Goal: Task Accomplishment & Management: Complete application form

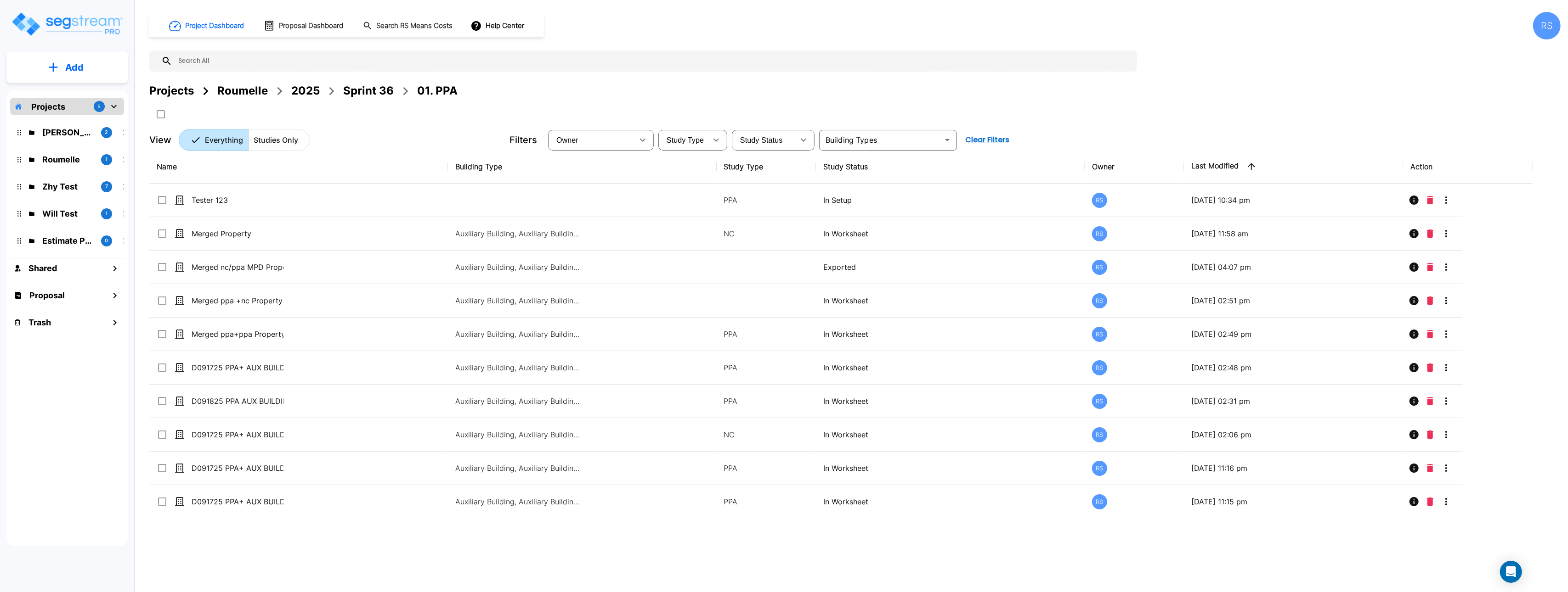
drag, startPoint x: 84, startPoint y: 82, endPoint x: 88, endPoint y: 84, distance: 4.5
click at [84, 81] on div "Add" at bounding box center [67, 67] width 121 height 32
click at [75, 68] on p "Add" at bounding box center [74, 67] width 19 height 14
click at [72, 120] on p "Add Study" at bounding box center [72, 119] width 37 height 11
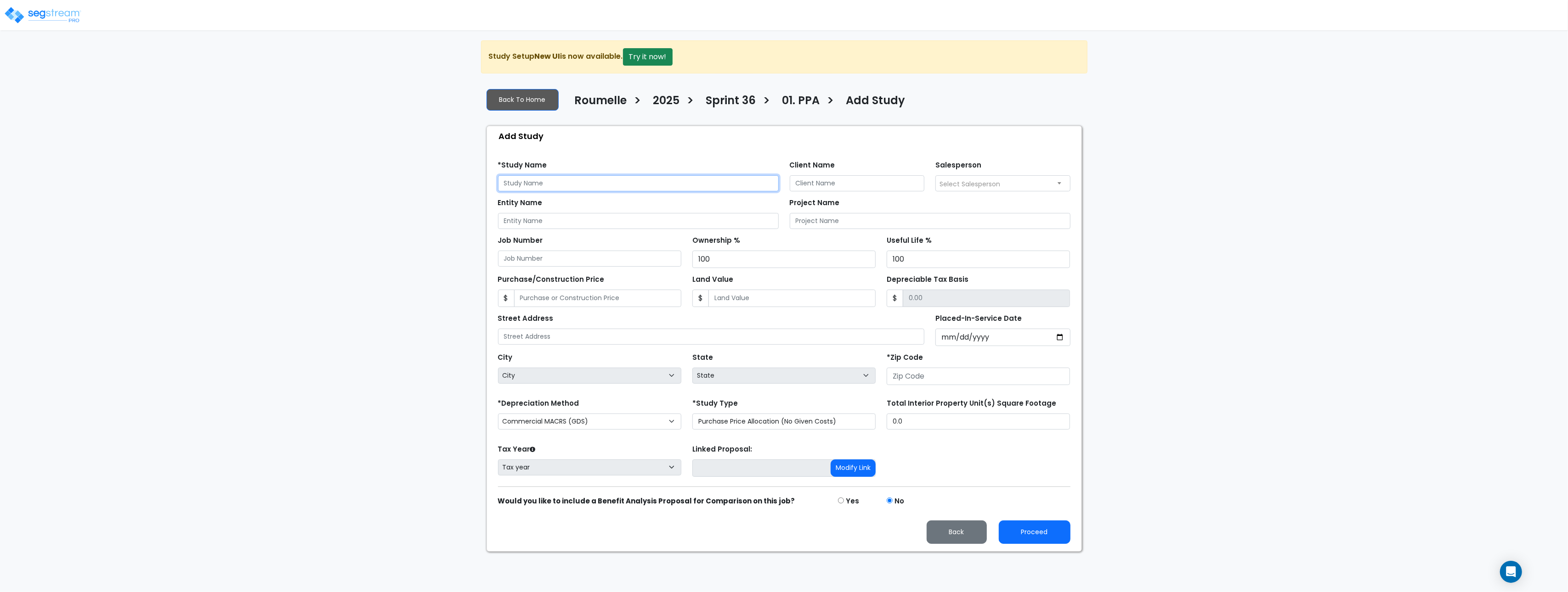
click at [576, 183] on input "text" at bounding box center [638, 183] width 281 height 16
paste input "NEG-001 Critical Data Rejection (Invalid Email & Missing Property Type) 1. Ente…"
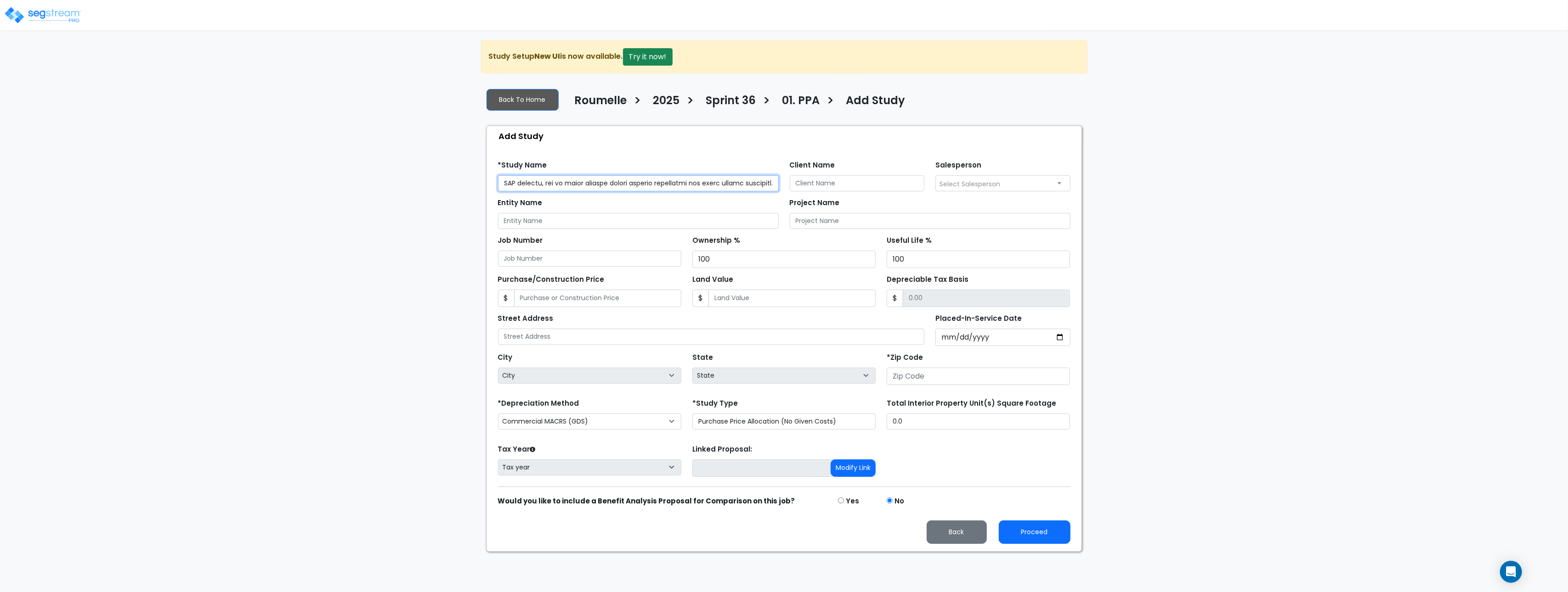
paste input "NEG-001 Critical Data Rejection (Invalid Email & Missing Property Type) 1. Ente…"
click at [641, 185] on input "text" at bounding box center [638, 183] width 281 height 16
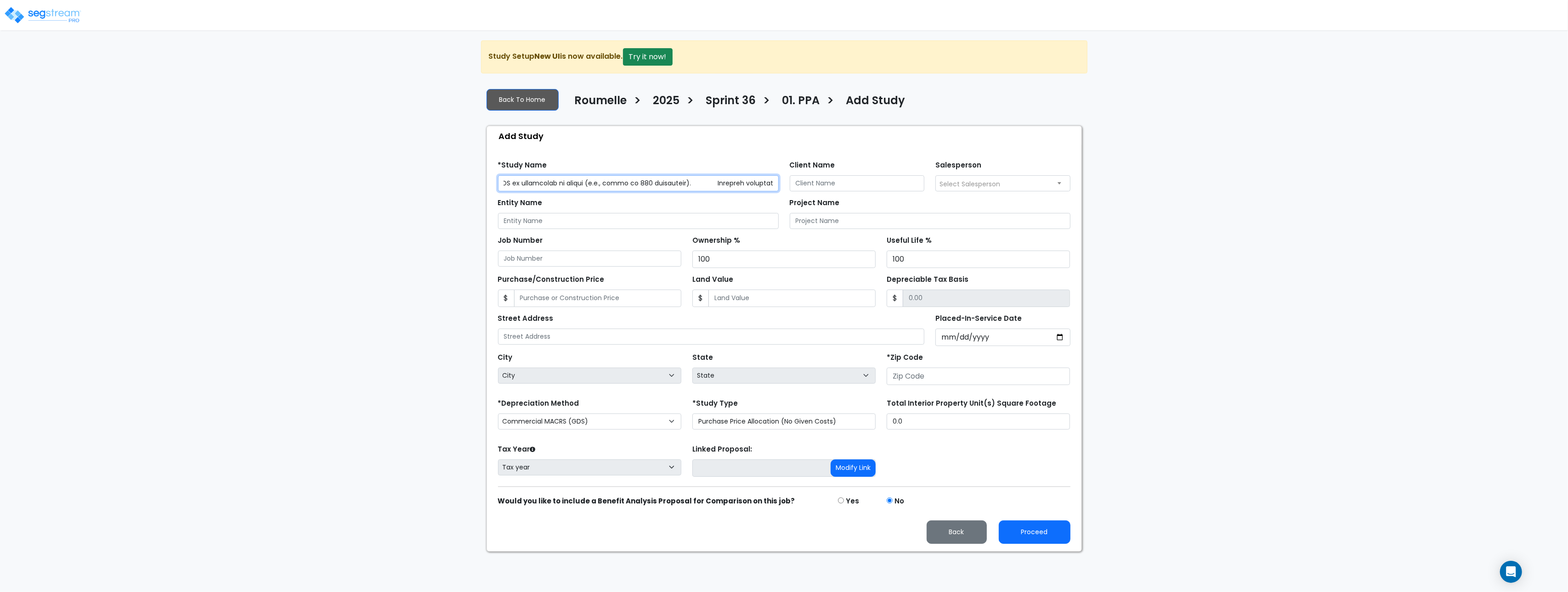
click at [641, 185] on input "text" at bounding box center [638, 183] width 281 height 16
paste input "NEG-001 Critical Data Rejection (Invalid Email & Missing Property Type) 1. Ente…"
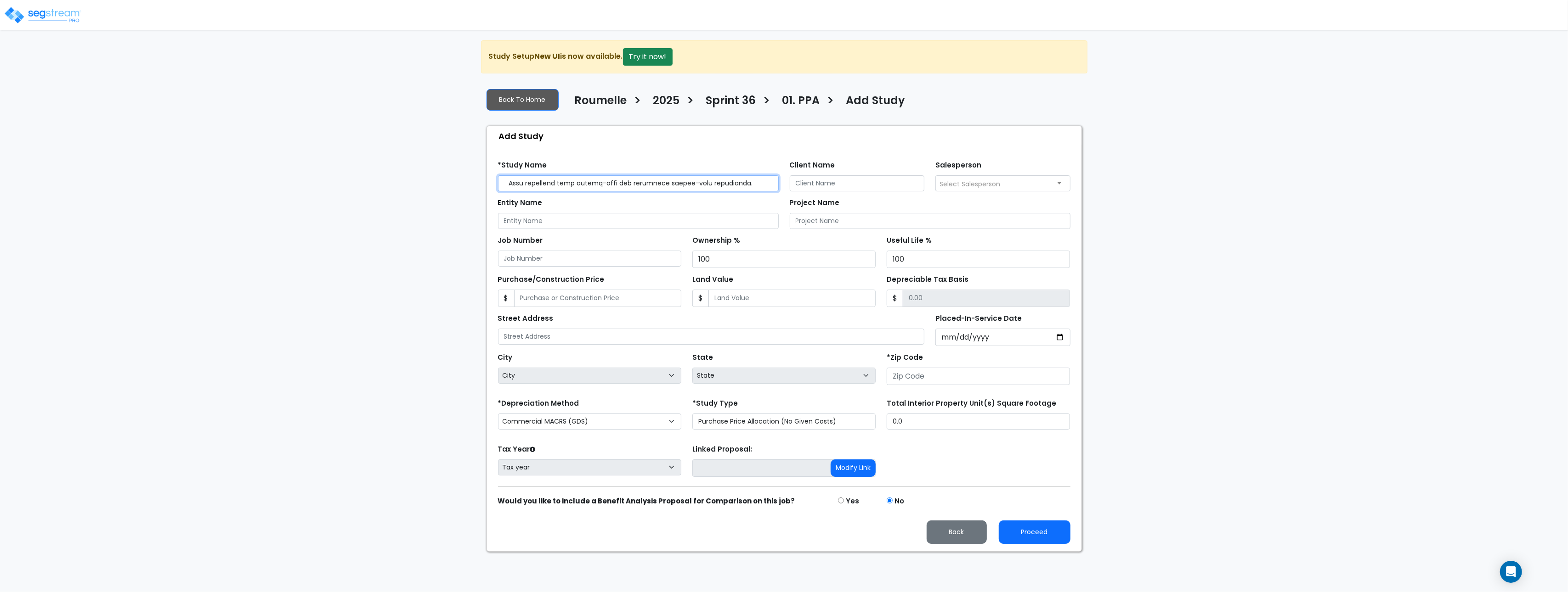
drag, startPoint x: 750, startPoint y: 185, endPoint x: 802, endPoint y: 185, distance: 52.0
click at [802, 185] on div "*Study Name Client Name Salesperson Select Salesperson" at bounding box center [784, 172] width 583 height 38
paste input "NEG-001 Critical Data Rejection (Invalid Email & Missing Property Type) 1. Ente…"
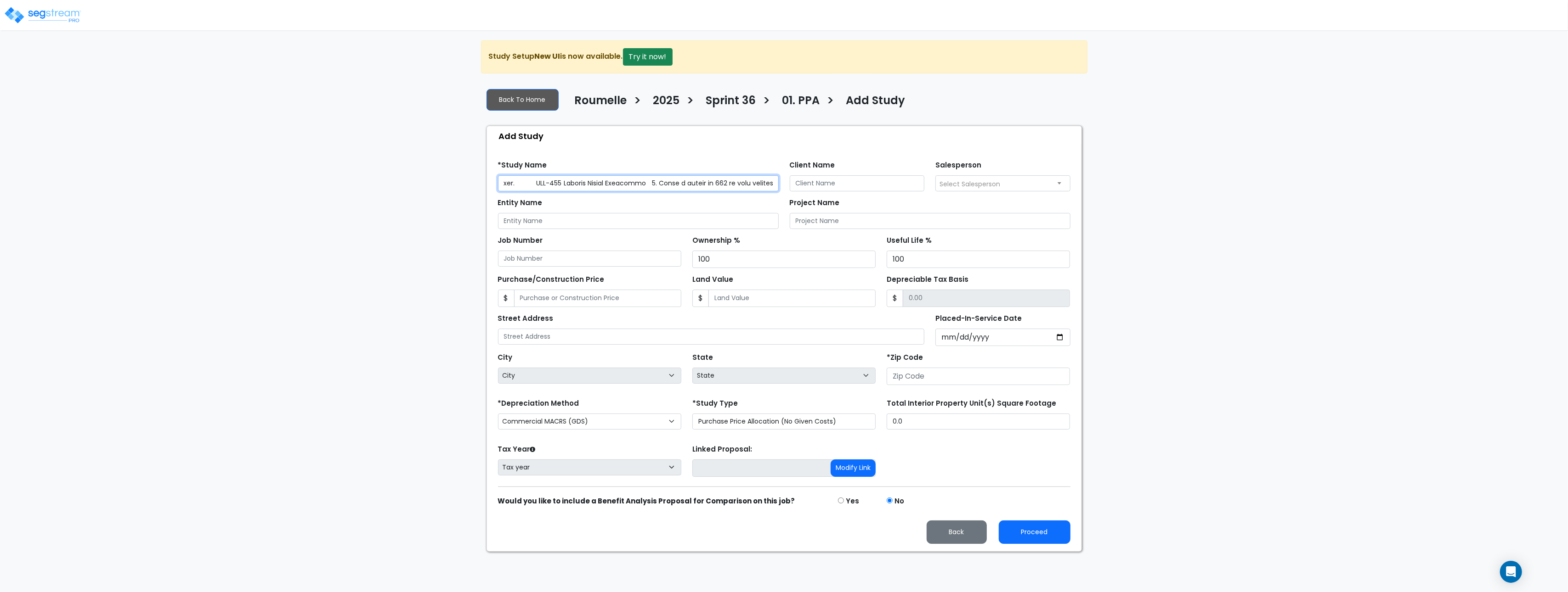
paste input "NEG-001 Critical Data Rejection (Invalid Email & Missing Property Type) 1. Ente…"
click at [734, 179] on input "text" at bounding box center [638, 183] width 281 height 16
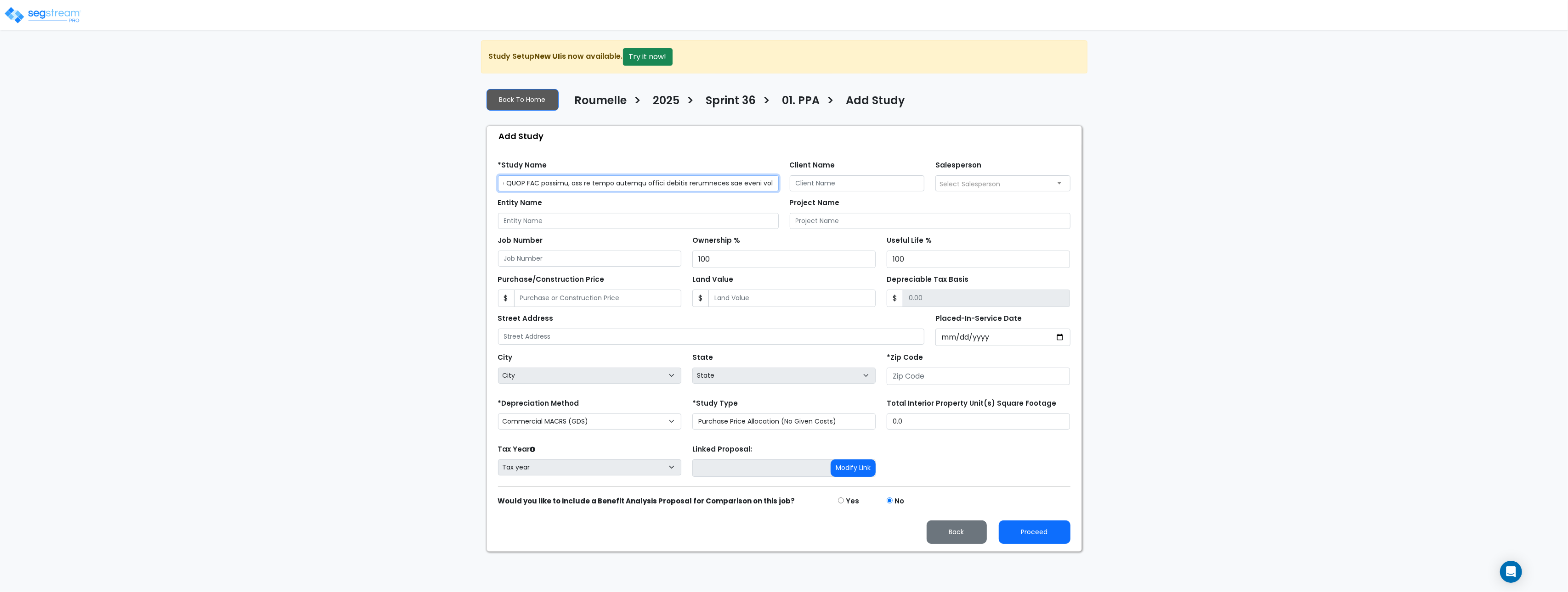
click at [734, 179] on input "text" at bounding box center [638, 183] width 281 height 16
click at [733, 179] on input "text" at bounding box center [638, 183] width 281 height 16
click at [734, 179] on input "text" at bounding box center [638, 183] width 281 height 16
paste input "NEG-001 Critical Data Rejection (Invalid Email & Missing Property Type) 1. Ente…"
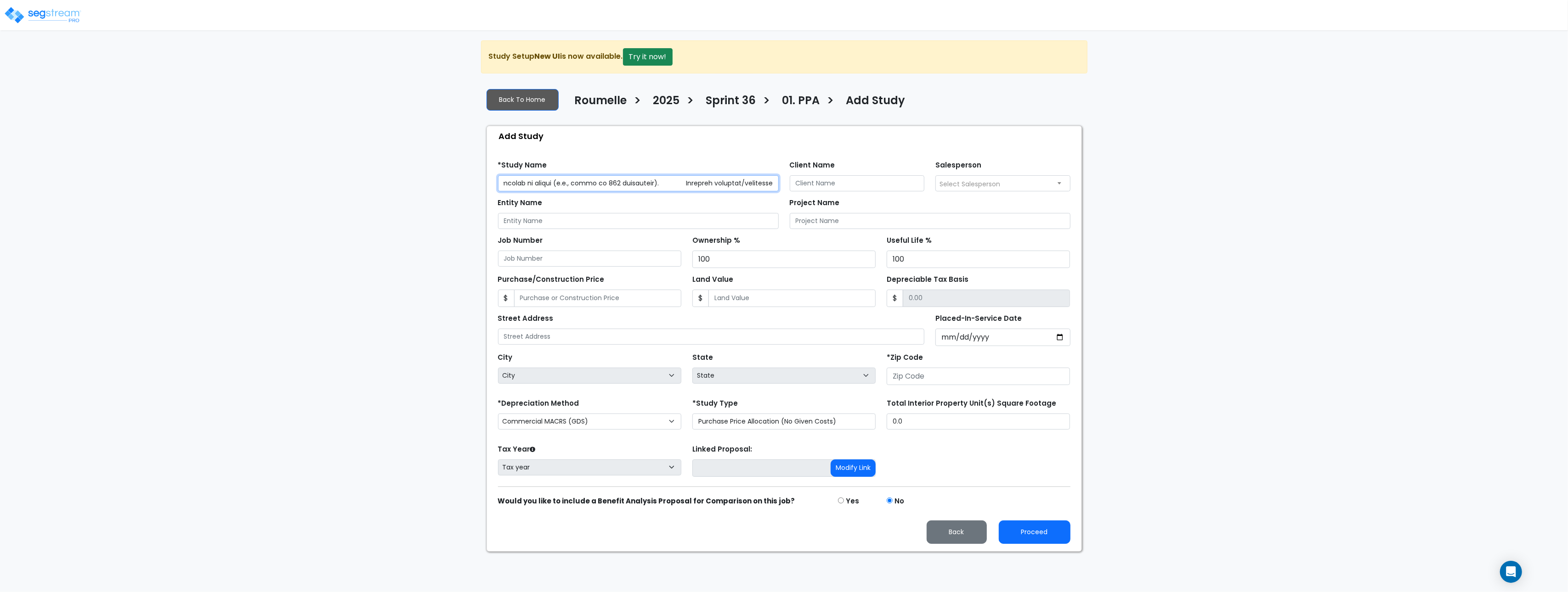
paste input "NEG-001 Critical Data Rejection (Invalid Email & Missing Property Type) 1. Ente…"
click at [655, 182] on input "1231231231231231231231231231231231231231231231231231231231231231231231231231231…" at bounding box center [638, 183] width 281 height 16
drag, startPoint x: 774, startPoint y: 177, endPoint x: 775, endPoint y: 181, distance: 4.1
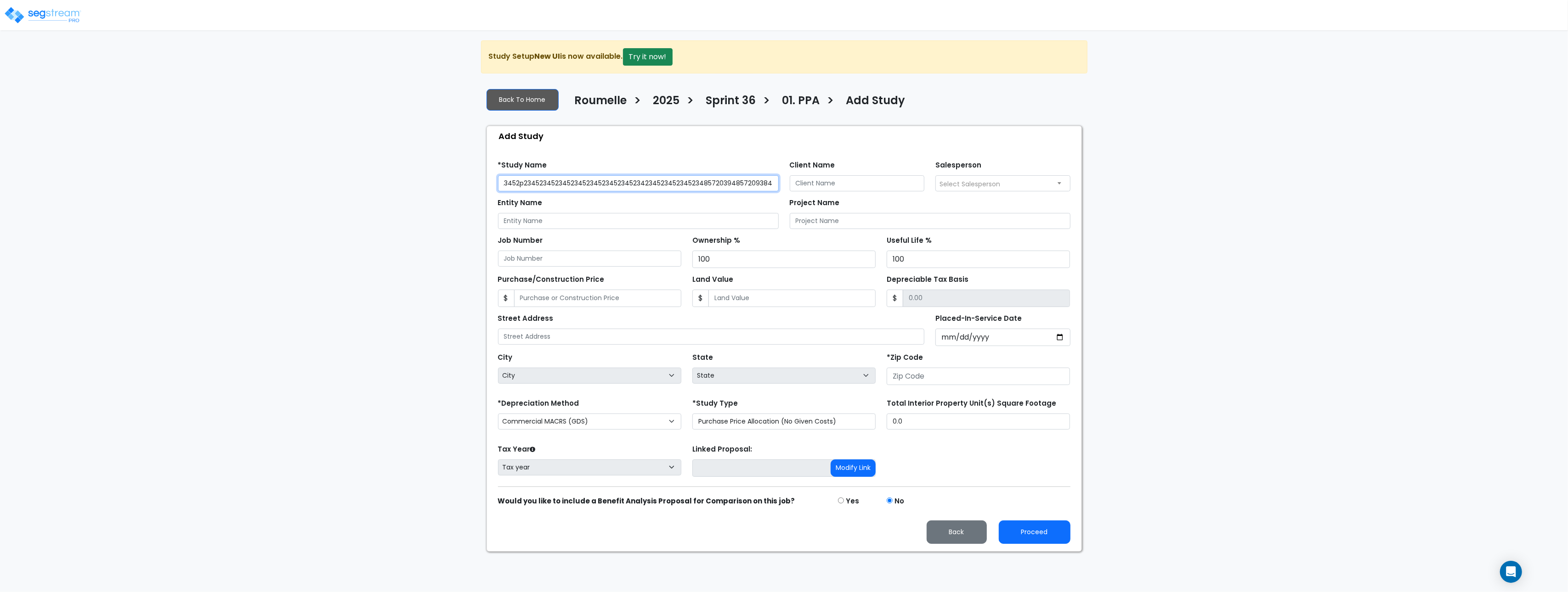
click at [774, 177] on input "1231231231231231231231231231231231231231231231231231231231231231231231231231231…" at bounding box center [638, 183] width 281 height 16
click at [775, 183] on input "1231231231231231231231231231231231231231231231231231231231231231231231231231231…" at bounding box center [638, 183] width 281 height 16
paste input "1231231231231231231231231231231231231231231231231231231231231231231231231231231…"
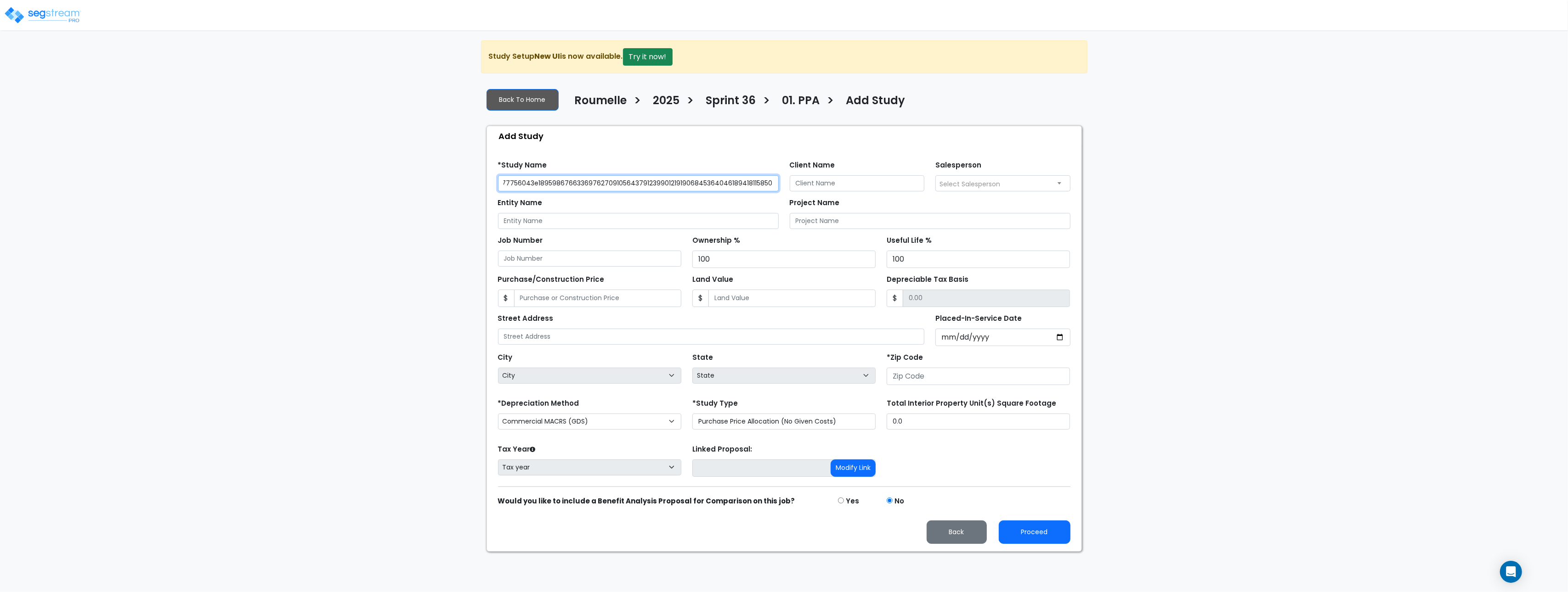
paste input "1231231231231231231231231231231231231231231231231231231231231231231231231231231…"
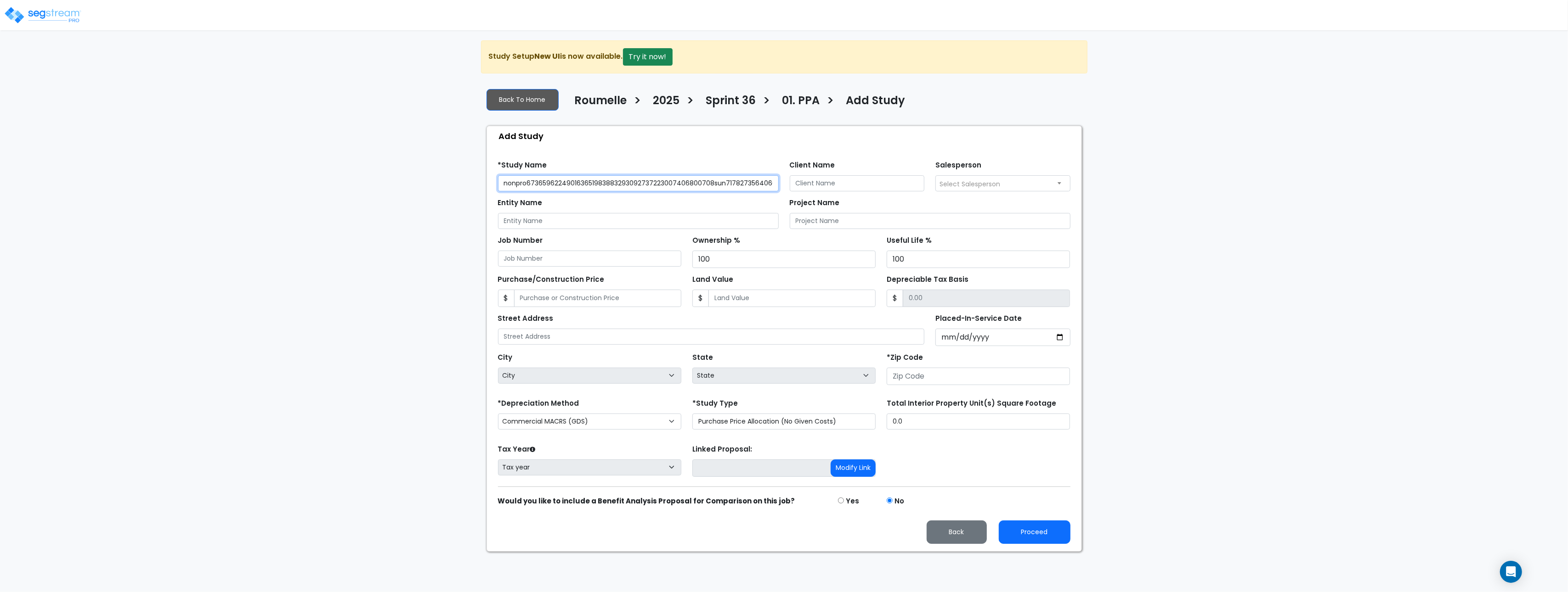
paste input "1231231231231231231231231231231231231231231231231231231231231231231231231231231…"
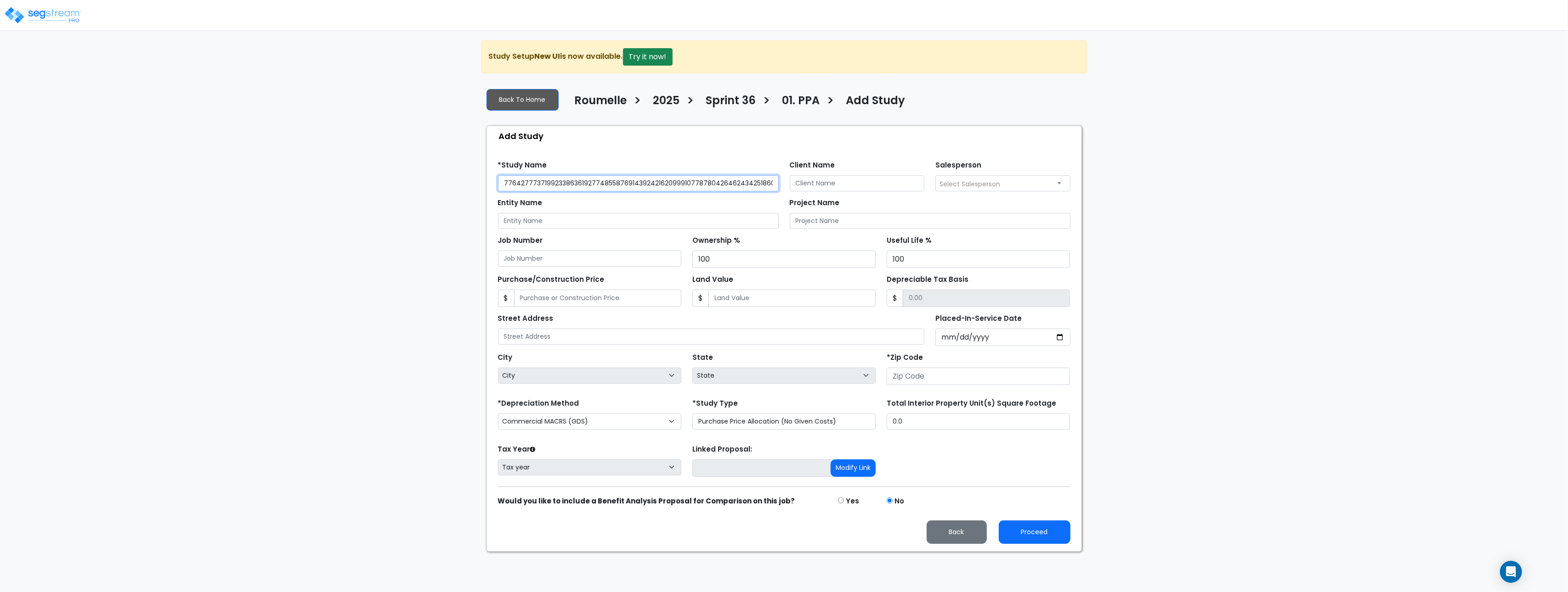
paste input "1231231231231231231231231231231231231231231231231231231231231231231231231231231…"
paste
type input "1231231231231231231231231231231231231231231231231231231231231231231231231231231…"
